Goal: Ask a question

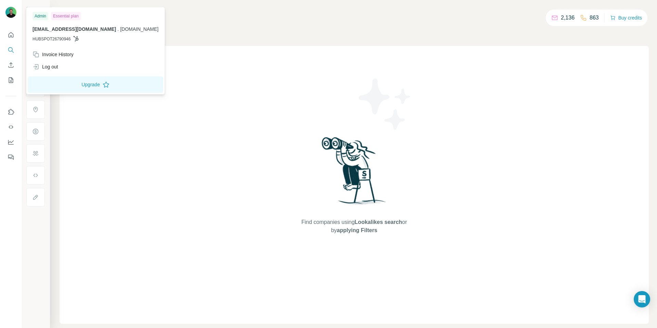
click at [11, 18] on div at bounding box center [10, 13] width 11 height 12
click at [12, 36] on icon "Quick start" at bounding box center [11, 34] width 7 height 7
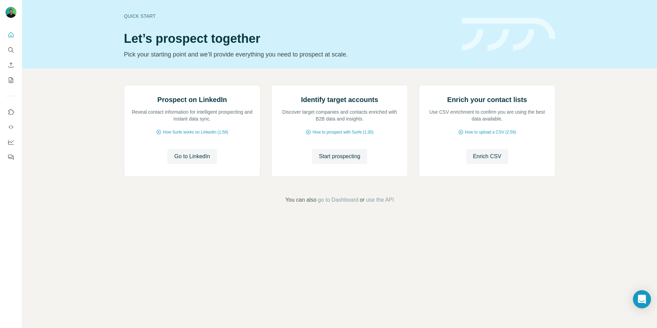
click at [645, 296] on icon "Open Intercom Messenger" at bounding box center [642, 299] width 8 height 9
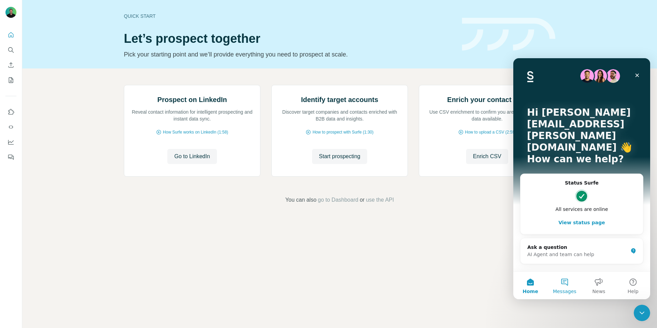
click at [567, 286] on button "Messages" at bounding box center [565, 285] width 34 height 27
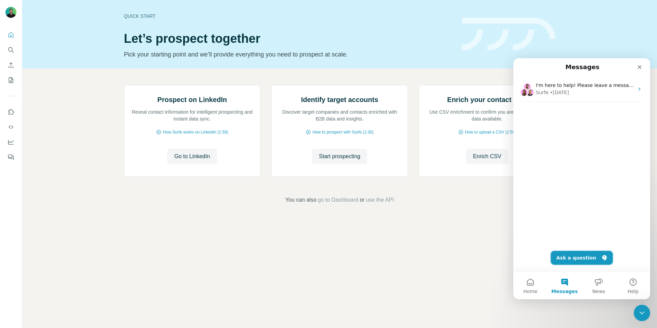
click at [590, 258] on button "Ask a question" at bounding box center [582, 258] width 62 height 14
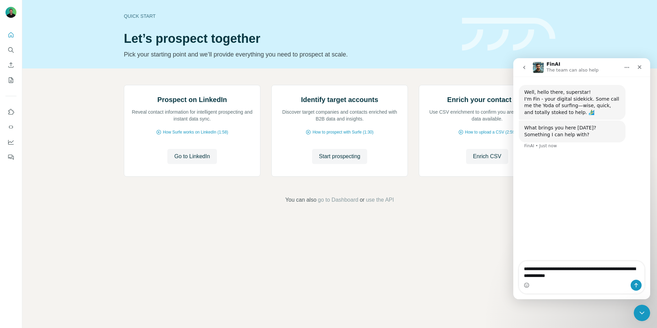
type textarea "**********"
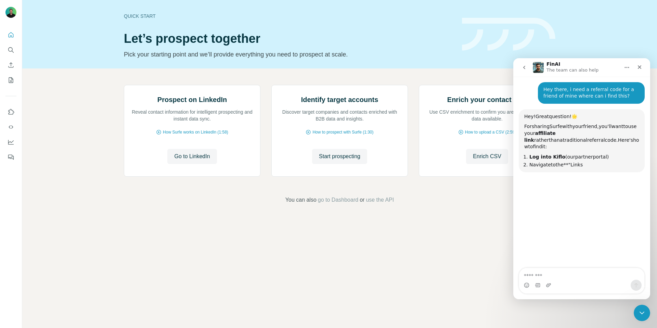
scroll to position [73, 0]
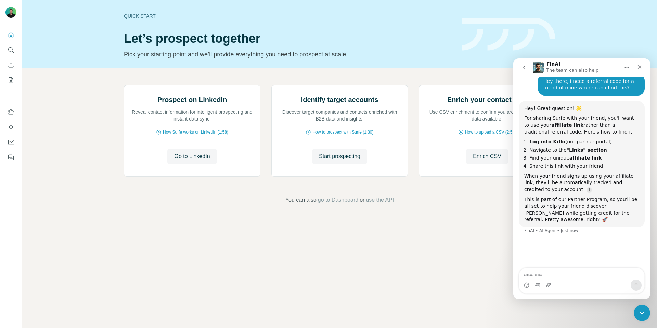
click at [555, 141] on b "Log into Kiflo" at bounding box center [547, 141] width 36 height 5
copy b "Kiflo"
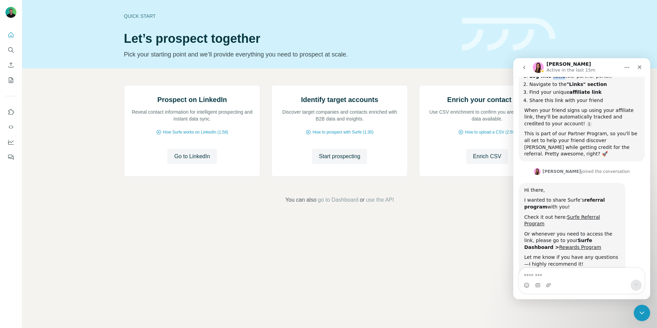
scroll to position [154, 0]
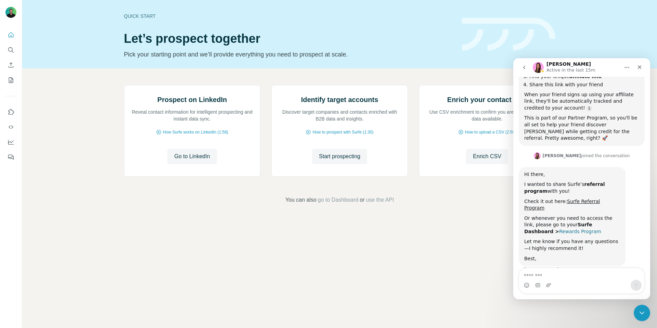
click at [559, 229] on link "Rewards Program" at bounding box center [580, 231] width 42 height 5
